Goal: Navigation & Orientation: Find specific page/section

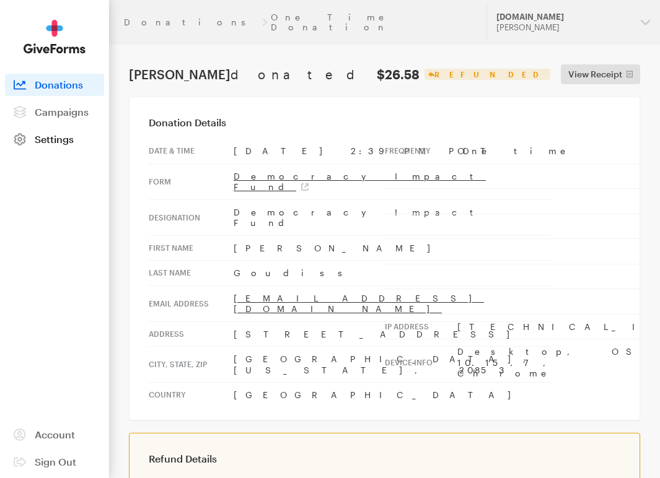
click at [58, 133] on span "Settings" at bounding box center [54, 139] width 39 height 12
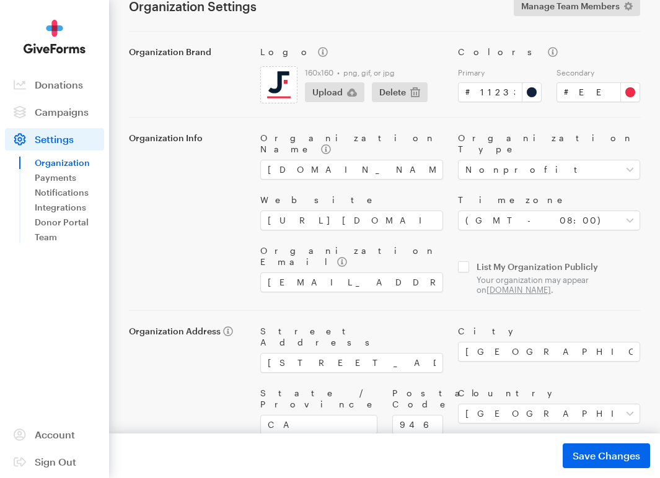
scroll to position [63, 0]
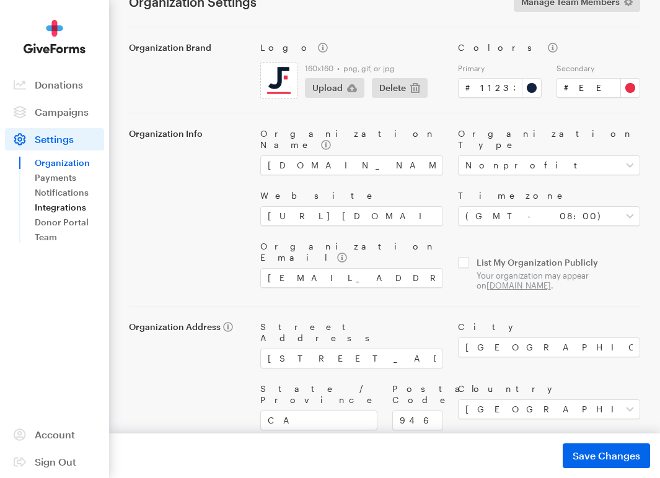
click at [58, 209] on link "Integrations" at bounding box center [69, 207] width 69 height 15
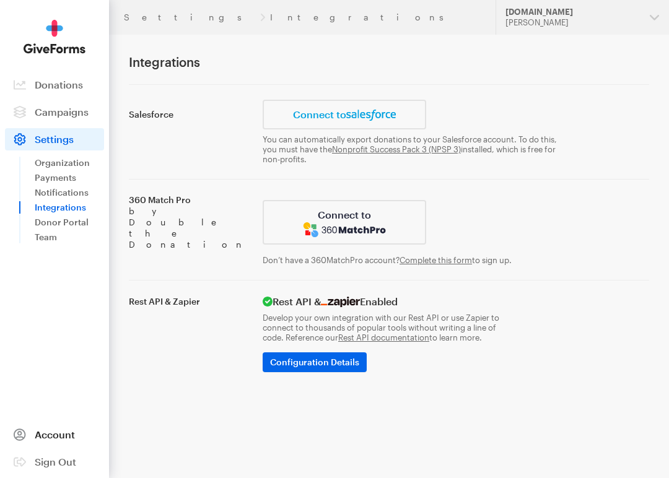
click at [62, 437] on span "Account" at bounding box center [55, 435] width 40 height 12
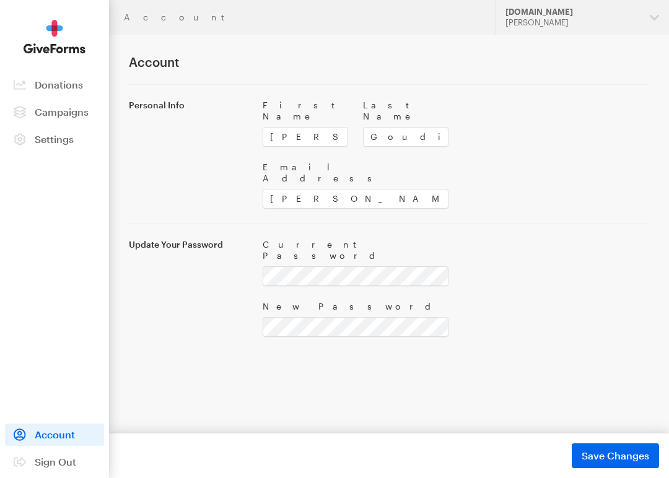
click at [48, 126] on nav "Activity Donations Donors Campaigns Active Archived Settings Organization Payme…" at bounding box center [54, 112] width 99 height 77
click at [48, 122] on link "Campaigns" at bounding box center [54, 112] width 99 height 22
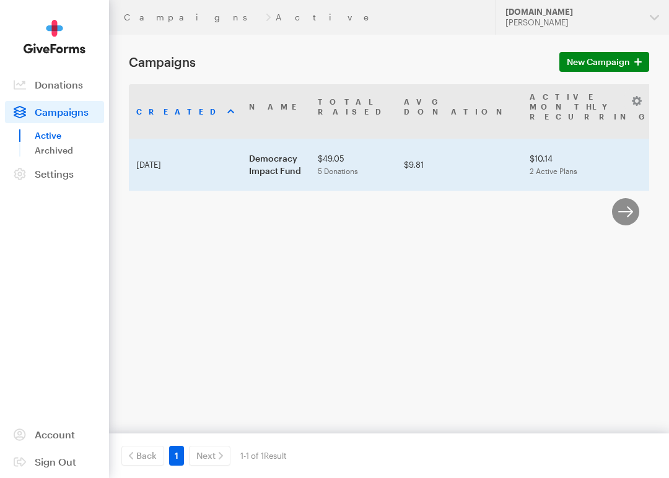
click at [242, 173] on td "Democracy Impact Fund" at bounding box center [276, 165] width 69 height 52
